Goal: Task Accomplishment & Management: Complete application form

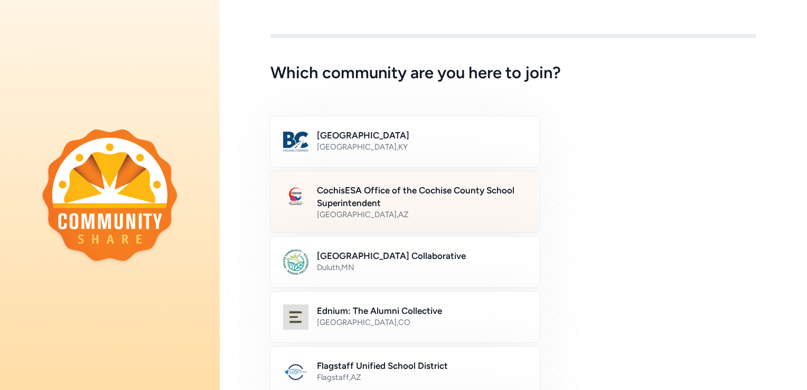
click at [509, 197] on h2 "CochisESA Office of the Cochise County School Superintendent" at bounding box center [422, 196] width 210 height 25
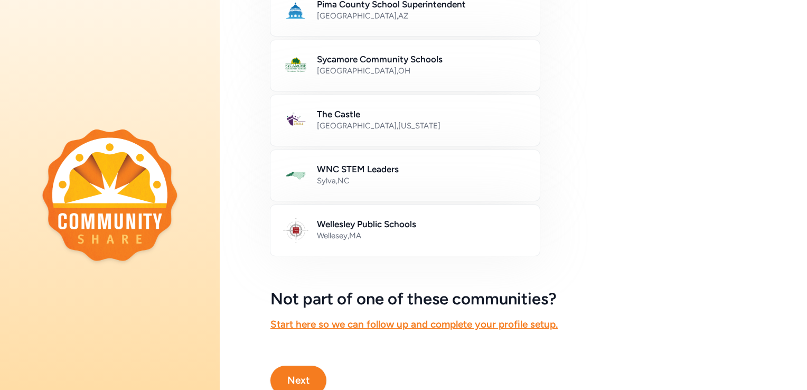
scroll to position [625, 0]
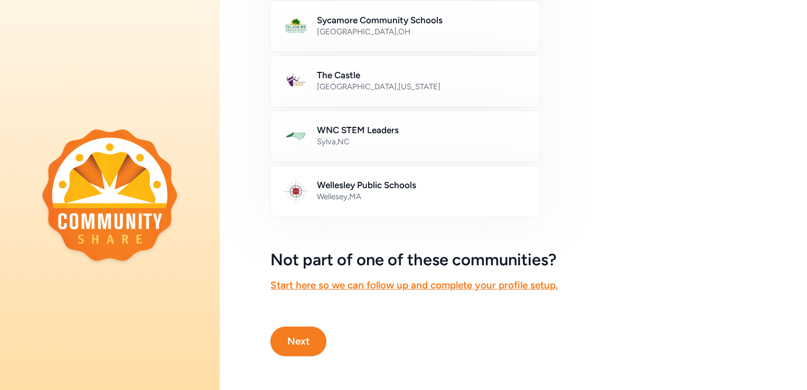
click at [306, 336] on button "Next" at bounding box center [298, 341] width 56 height 30
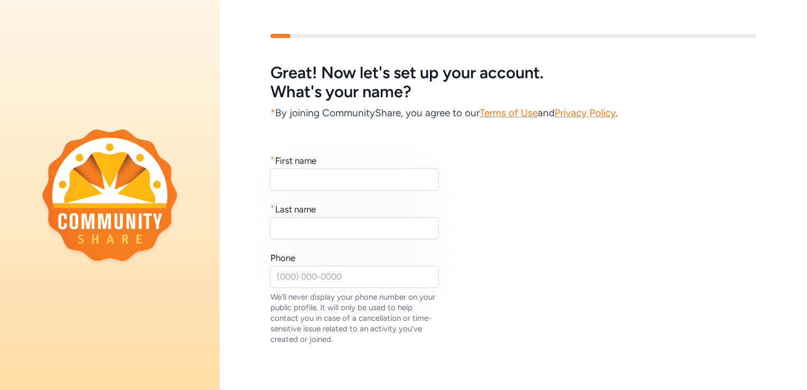
click at [366, 168] on div "* First name" at bounding box center [354, 172] width 169 height 36
click at [361, 170] on input "text" at bounding box center [354, 179] width 169 height 22
type input "[PERSON_NAME]"
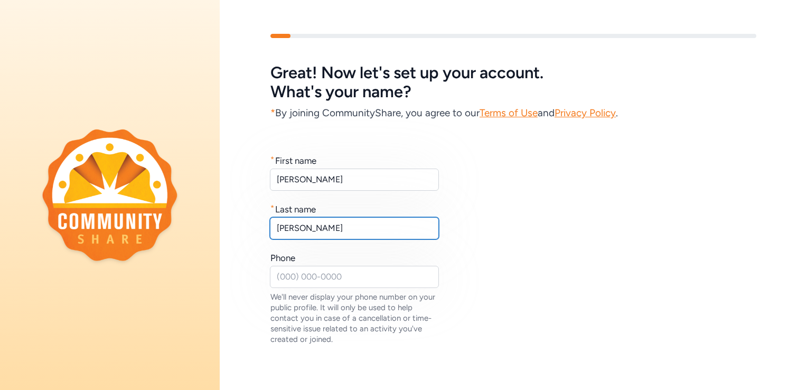
type input "[PERSON_NAME]"
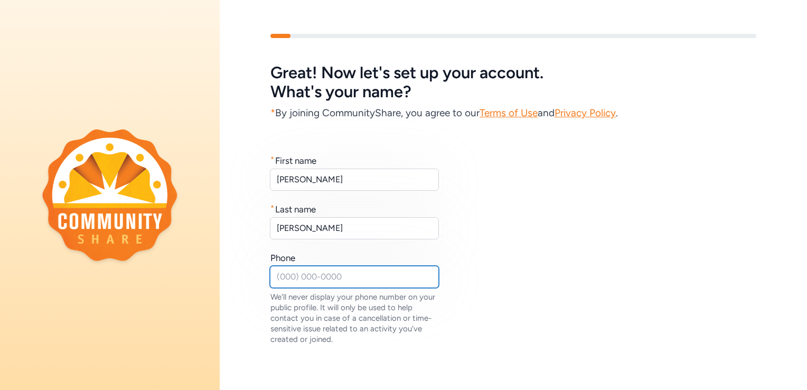
type input "`"
type input "5202368322"
click at [615, 267] on div "* First name [PERSON_NAME] * Last name [PERSON_NAME] Phone [PHONE_NUMBER] We'll…" at bounding box center [513, 249] width 486 height 190
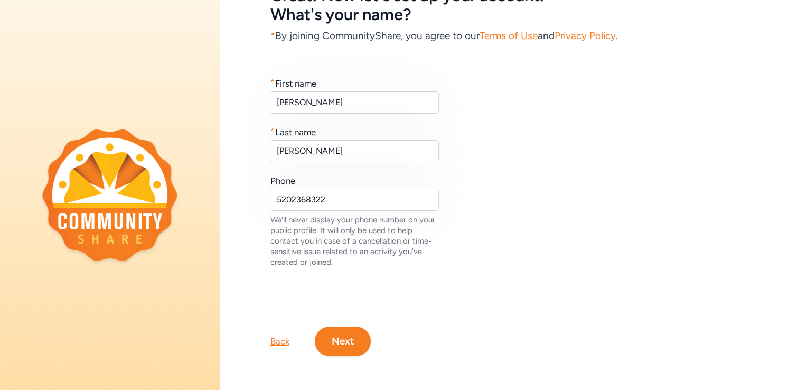
scroll to position [84, 0]
click at [346, 332] on button "Next" at bounding box center [343, 341] width 56 height 30
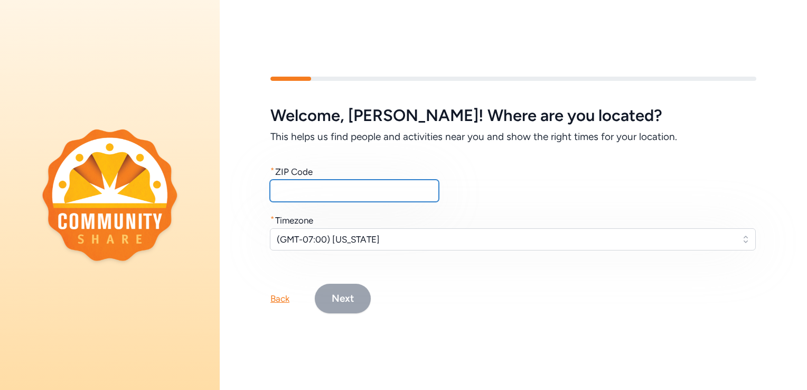
click at [344, 183] on input "text" at bounding box center [354, 191] width 169 height 22
type input "85650"
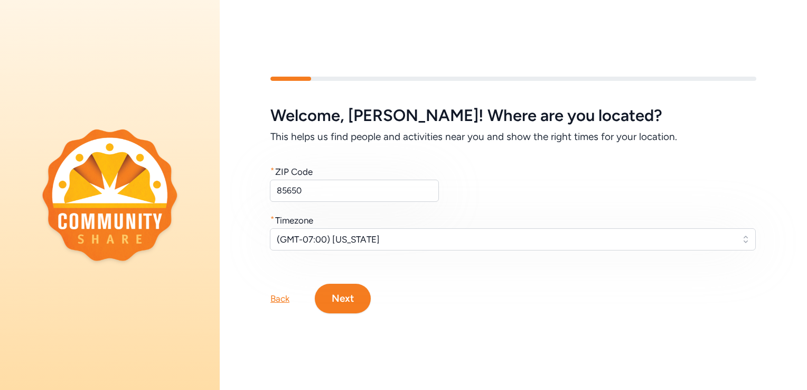
click at [353, 298] on button "Next" at bounding box center [343, 299] width 56 height 30
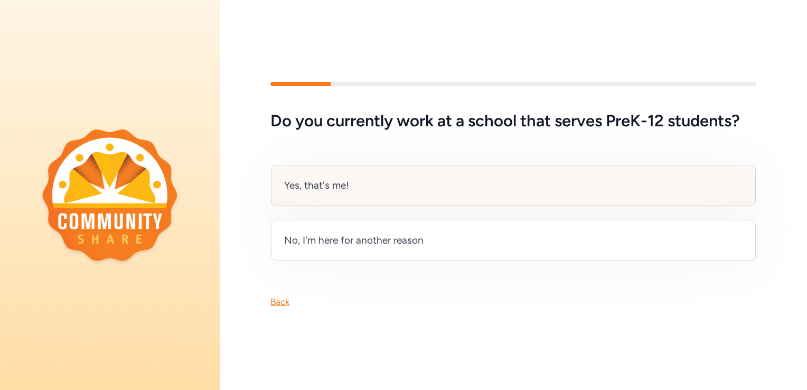
click at [353, 186] on div "Yes, that's me!" at bounding box center [513, 185] width 485 height 41
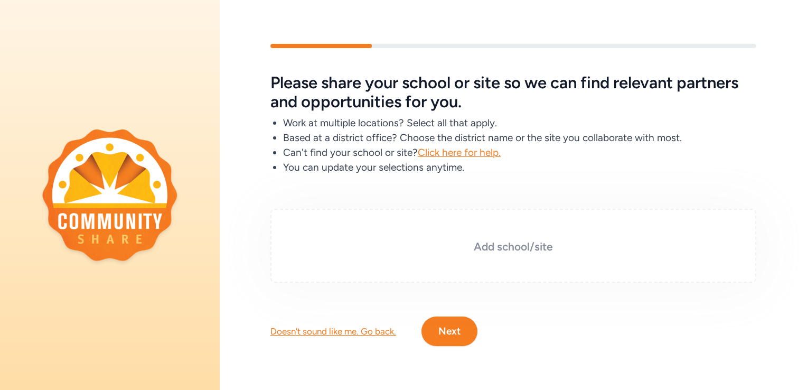
click at [485, 243] on h3 "Add school/site" at bounding box center [513, 246] width 433 height 15
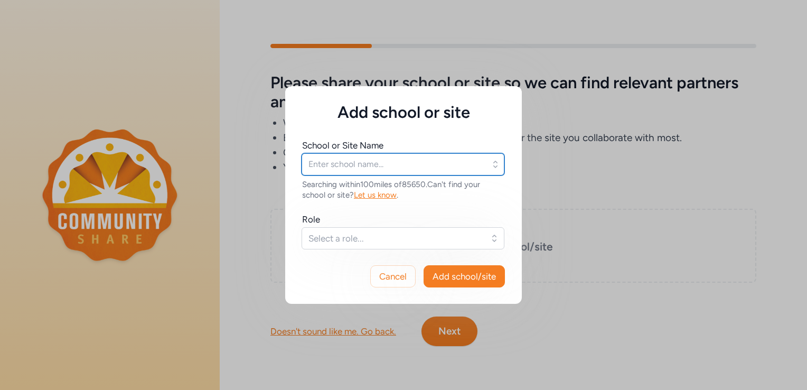
click at [438, 164] on input "text" at bounding box center [403, 164] width 203 height 22
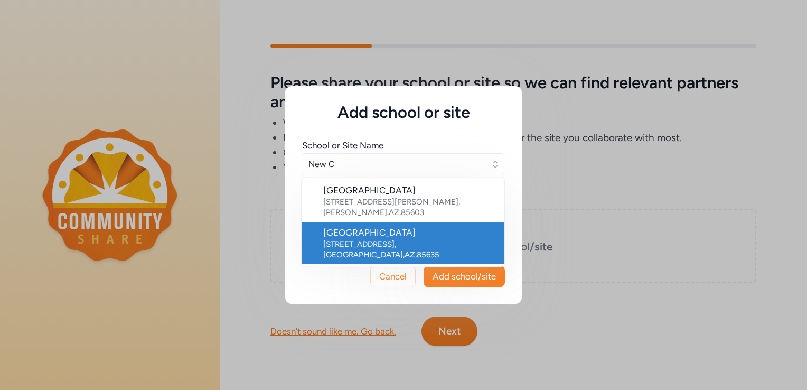
click at [445, 226] on div "[GEOGRAPHIC_DATA]" at bounding box center [409, 232] width 172 height 13
type input "[GEOGRAPHIC_DATA]"
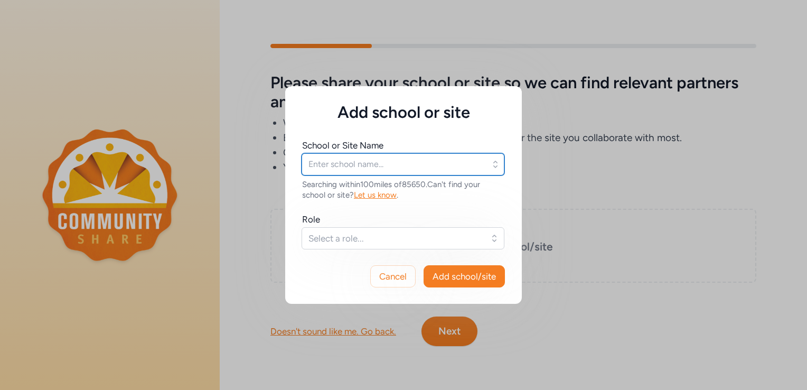
type input "[GEOGRAPHIC_DATA]"
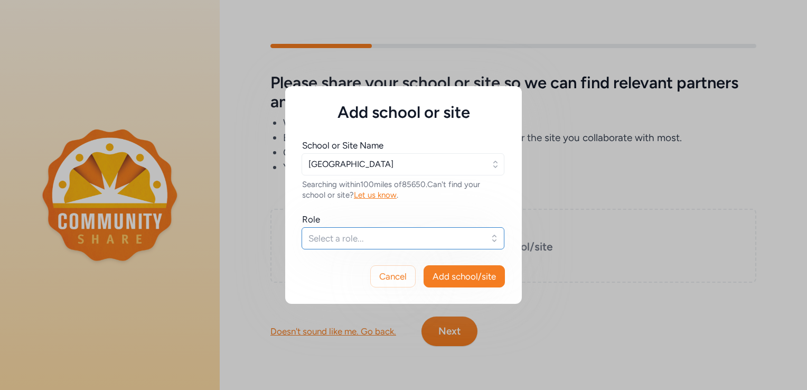
click at [477, 241] on span "Select a role..." at bounding box center [395, 238] width 174 height 13
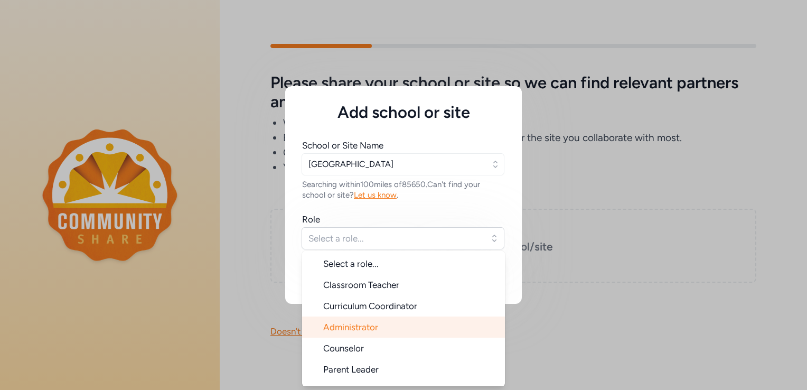
click at [439, 322] on li "Administrator" at bounding box center [403, 326] width 203 height 21
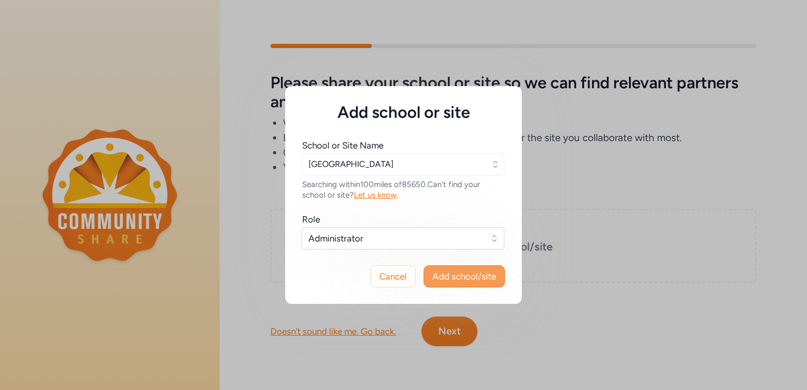
click at [456, 276] on span "Add school/site" at bounding box center [463, 276] width 63 height 13
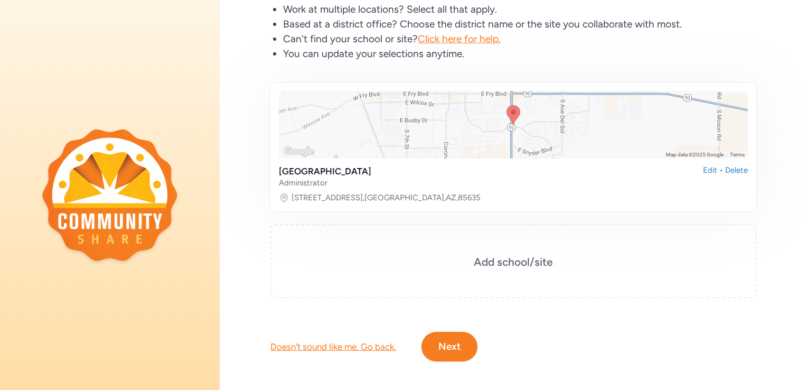
scroll to position [116, 0]
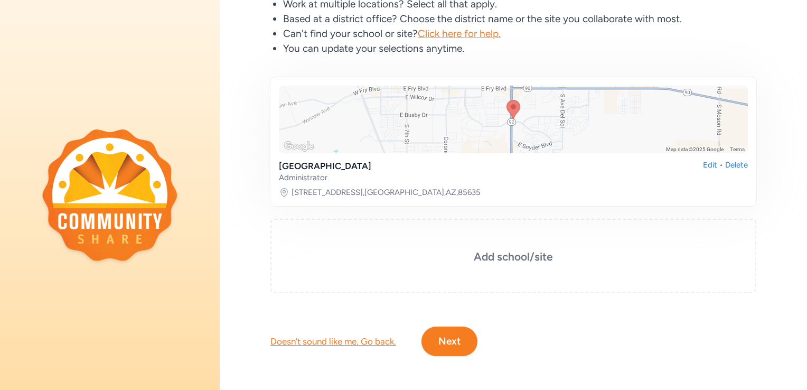
click at [443, 326] on button "Next" at bounding box center [449, 341] width 56 height 30
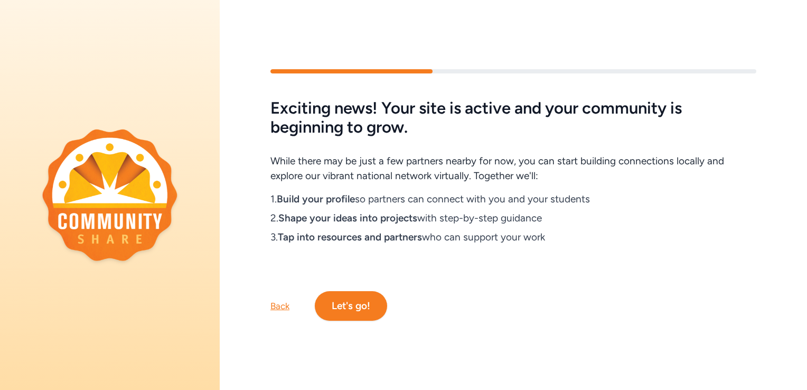
click at [361, 307] on button "Let's go!" at bounding box center [351, 306] width 72 height 30
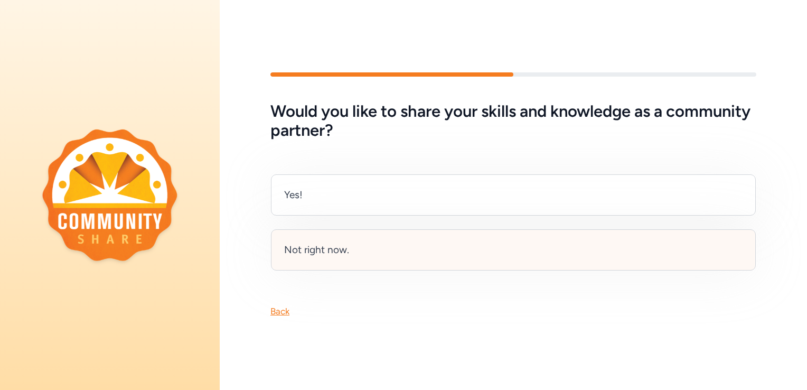
click at [448, 259] on div "Not right now." at bounding box center [513, 249] width 485 height 41
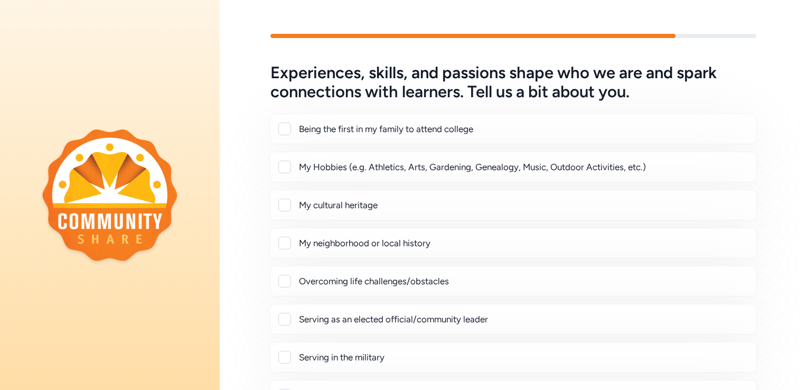
scroll to position [53, 0]
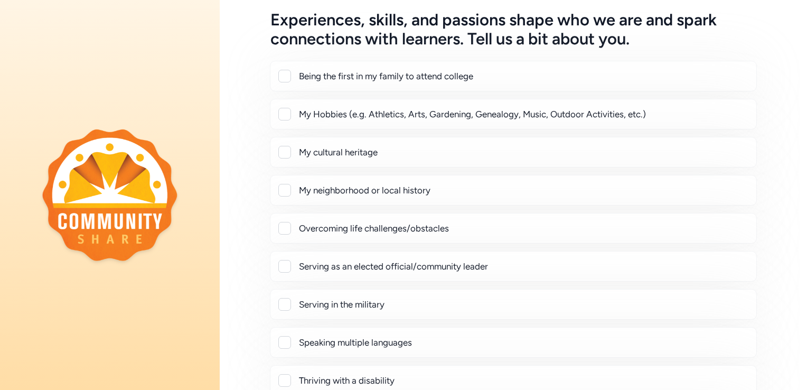
click at [530, 223] on div "Overcoming life challenges/obstacles" at bounding box center [523, 228] width 449 height 13
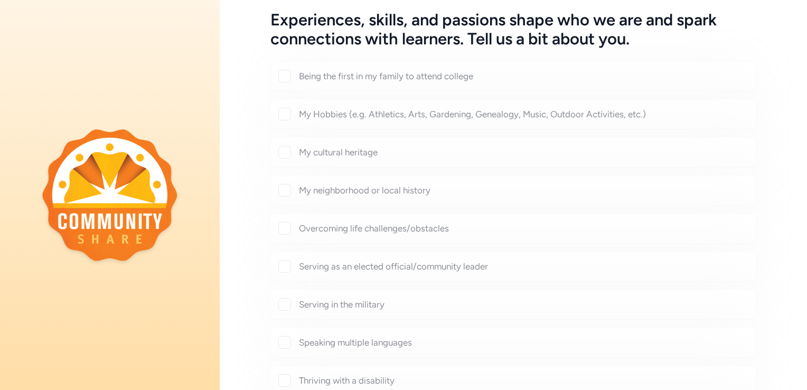
checkbox input "true"
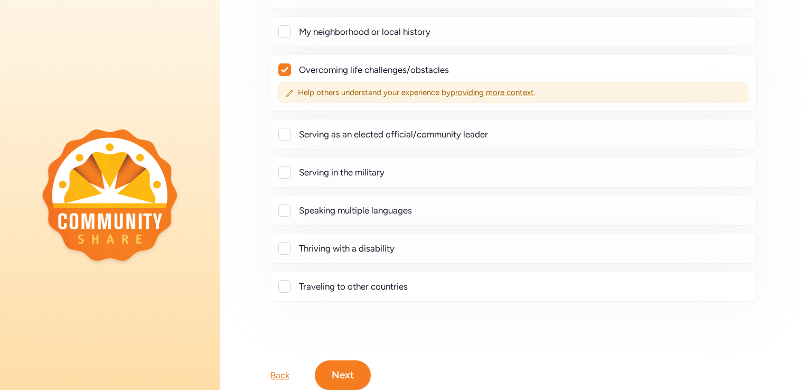
scroll to position [250, 0]
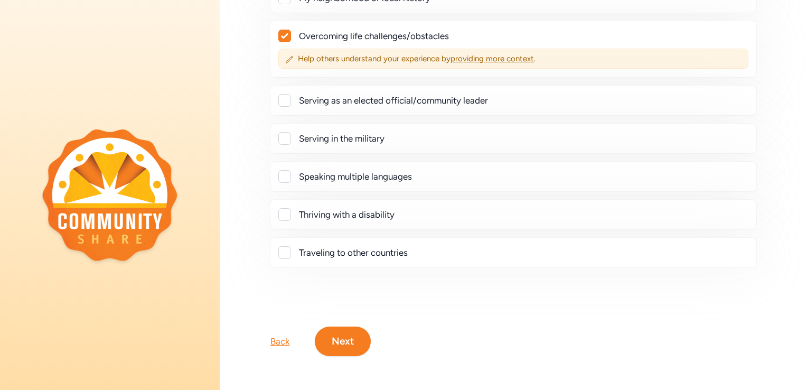
click at [344, 349] on div "Experiences, skills, and passions shape who we are and spark connections with l…" at bounding box center [513, 72] width 587 height 635
click at [357, 334] on button "Next" at bounding box center [343, 341] width 56 height 30
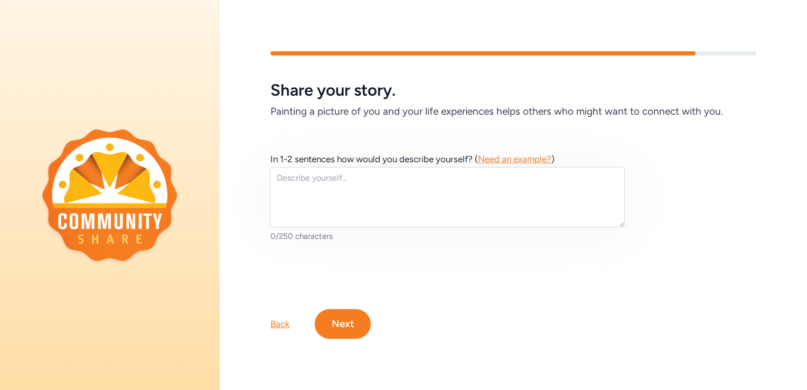
click at [357, 334] on button "Next" at bounding box center [343, 324] width 56 height 30
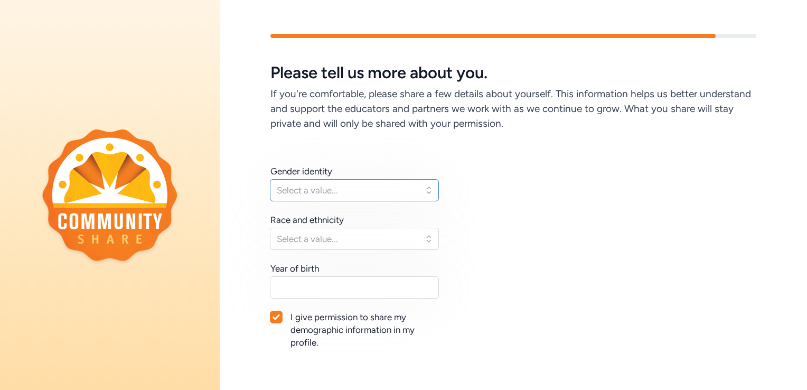
click at [363, 194] on span "Select a value..." at bounding box center [347, 190] width 140 height 13
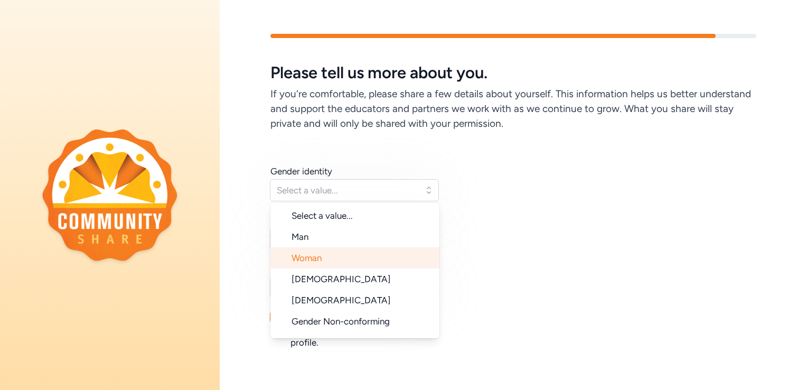
click at [367, 252] on li "Woman" at bounding box center [354, 257] width 169 height 21
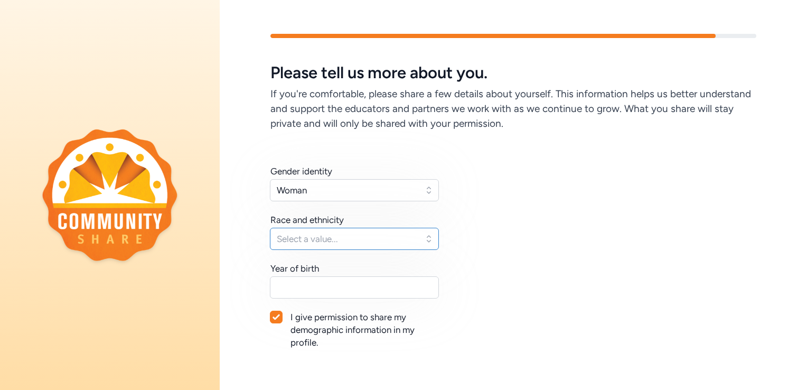
click at [365, 240] on span "Select a value..." at bounding box center [347, 238] width 140 height 13
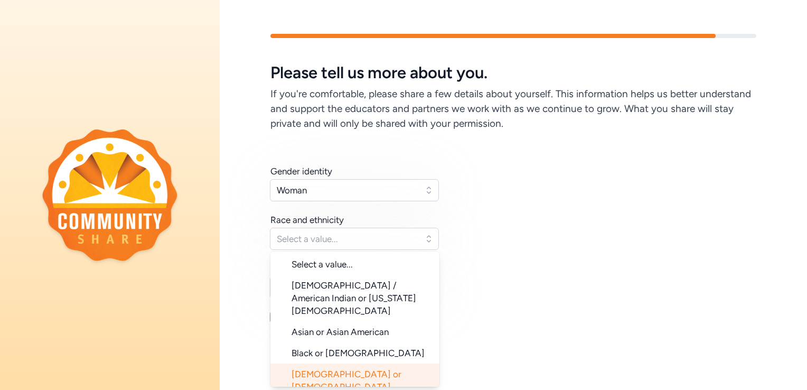
click at [383, 363] on li "[DEMOGRAPHIC_DATA] or [DEMOGRAPHIC_DATA]" at bounding box center [354, 380] width 169 height 34
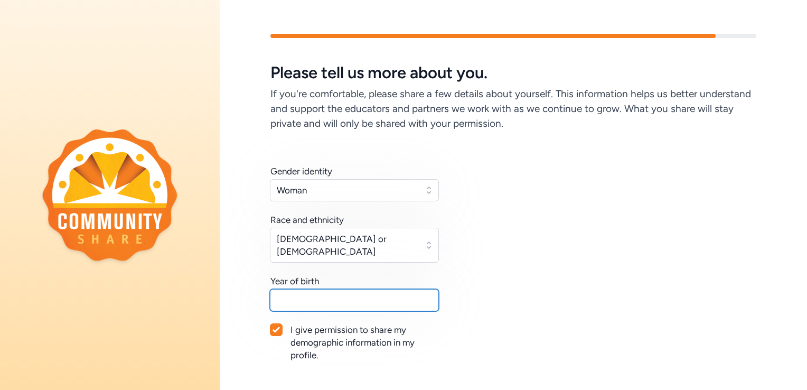
click at [384, 291] on input "text" at bounding box center [354, 300] width 169 height 22
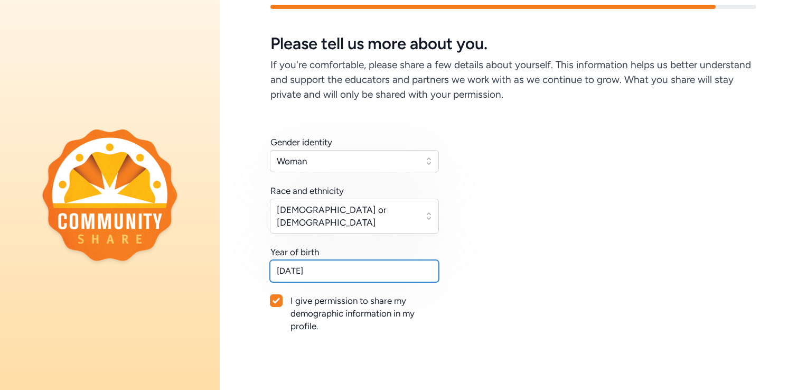
scroll to position [53, 0]
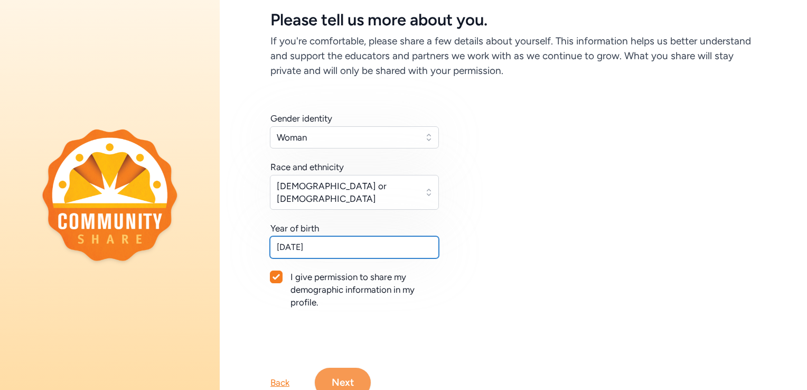
type input "[DATE]"
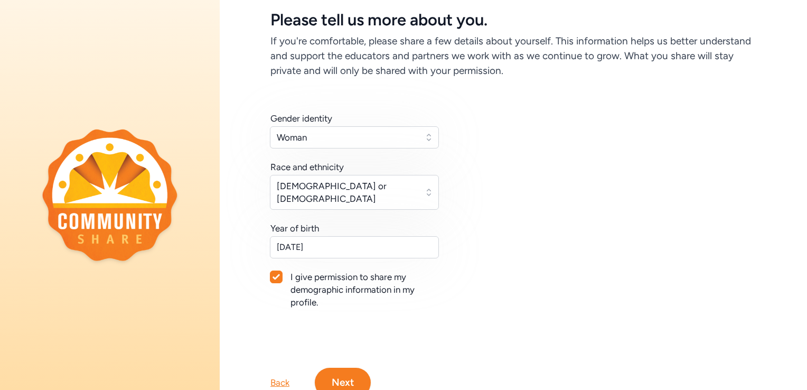
click at [355, 368] on button "Next" at bounding box center [343, 383] width 56 height 30
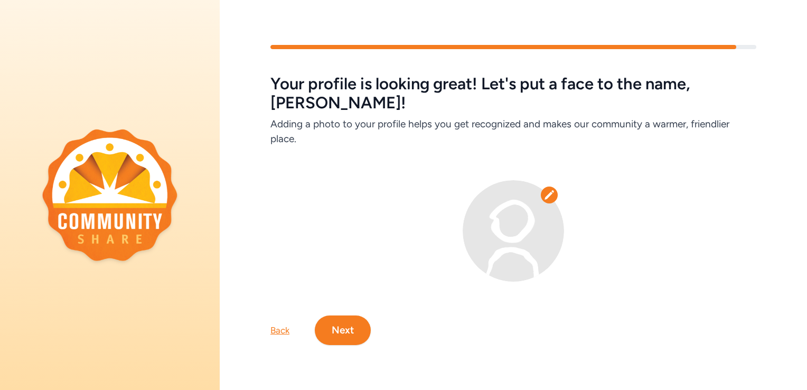
click at [338, 318] on button "Next" at bounding box center [343, 330] width 56 height 30
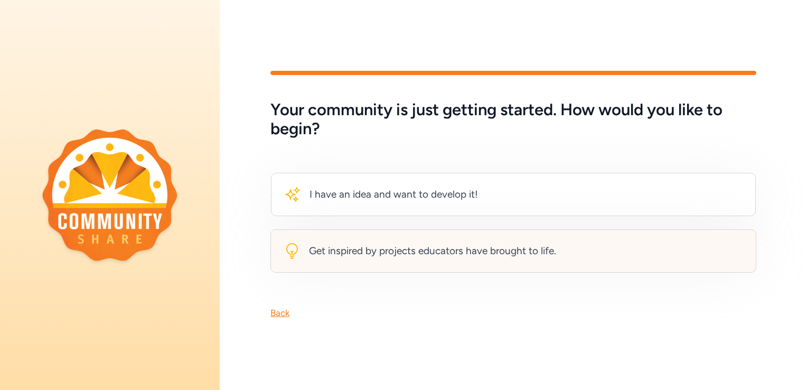
click at [374, 259] on div "Get inspired by projects educators have brought to life." at bounding box center [513, 250] width 486 height 43
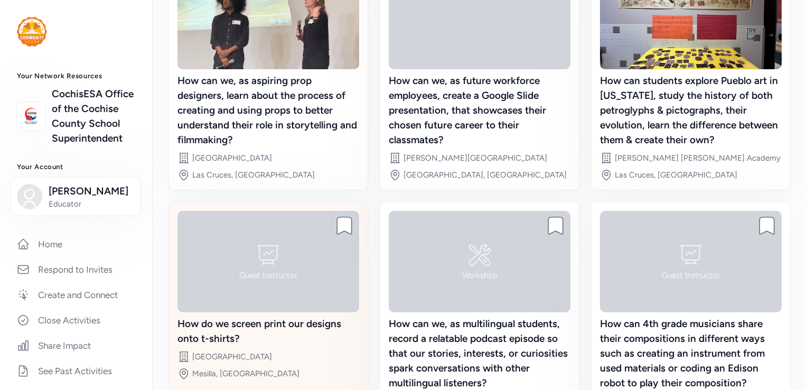
scroll to position [238, 0]
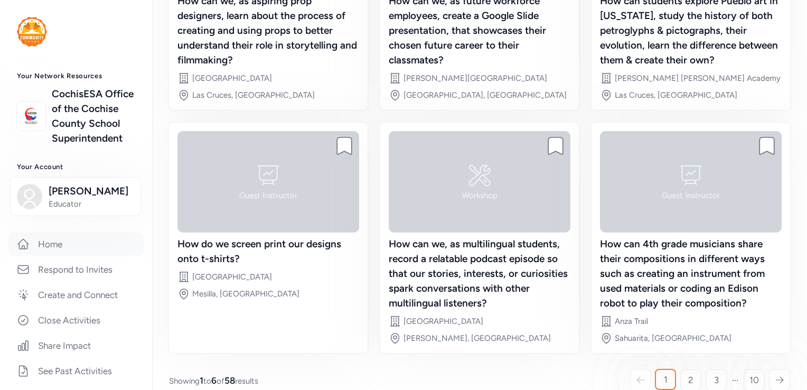
click at [44, 256] on link "Home" at bounding box center [75, 243] width 135 height 23
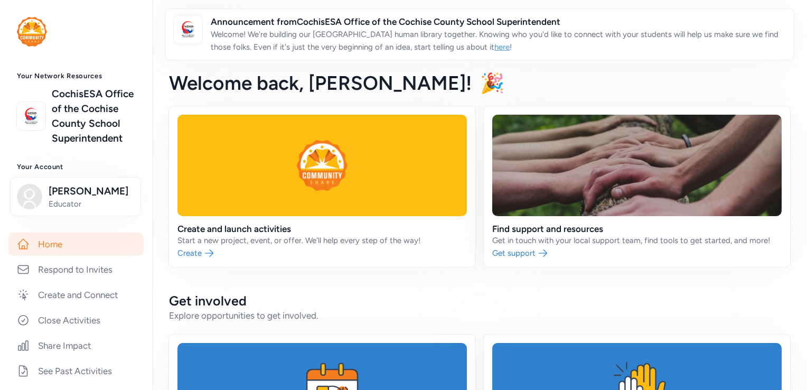
click at [500, 46] on link "here" at bounding box center [501, 47] width 15 height 10
